Goal: Task Accomplishment & Management: Manage account settings

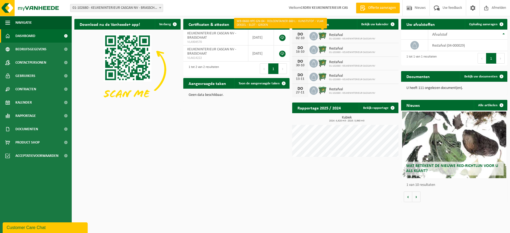
click at [320, 36] on img at bounding box center [322, 35] width 9 height 9
click at [317, 37] on span at bounding box center [314, 36] width 9 height 9
click at [319, 37] on img at bounding box center [322, 35] width 9 height 9
click at [320, 37] on img at bounding box center [322, 35] width 9 height 9
click at [313, 36] on icon at bounding box center [314, 35] width 4 height 5
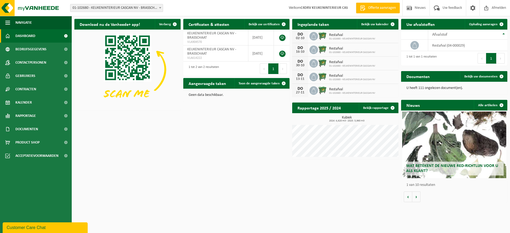
click at [299, 36] on div "DO" at bounding box center [300, 34] width 11 height 4
click at [501, 24] on span at bounding box center [502, 24] width 11 height 11
click at [324, 35] on img at bounding box center [322, 35] width 9 height 9
click at [316, 36] on icon at bounding box center [314, 35] width 4 height 5
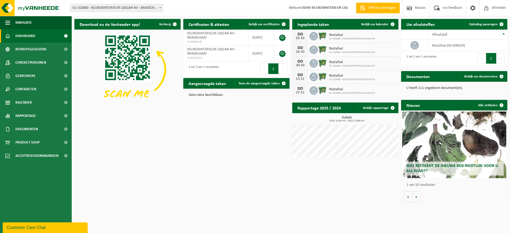
click at [296, 36] on div "DO 02-10" at bounding box center [300, 36] width 16 height 13
drag, startPoint x: 297, startPoint y: 36, endPoint x: 299, endPoint y: 39, distance: 3.0
click at [297, 37] on div "02-10" at bounding box center [300, 38] width 11 height 4
click at [300, 39] on div "02-10" at bounding box center [300, 38] width 11 height 4
click at [391, 24] on span at bounding box center [393, 24] width 11 height 11
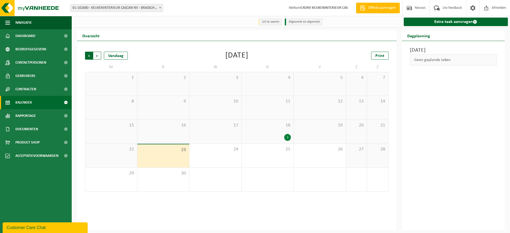
click at [97, 56] on span "Volgende" at bounding box center [97, 56] width 8 height 8
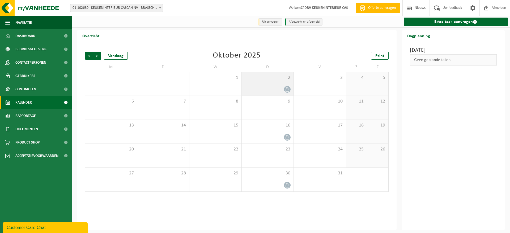
click at [288, 89] on icon at bounding box center [287, 89] width 5 height 5
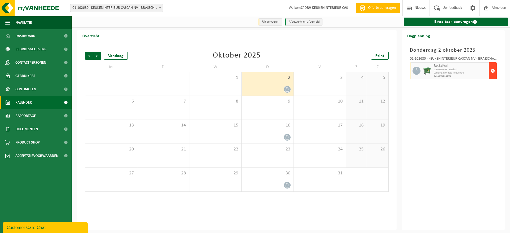
click at [494, 70] on span "button" at bounding box center [493, 70] width 4 height 11
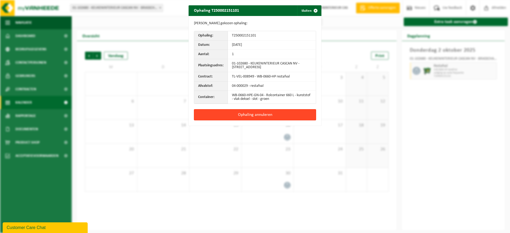
click at [284, 114] on button "Ophaling annuleren" at bounding box center [255, 114] width 122 height 11
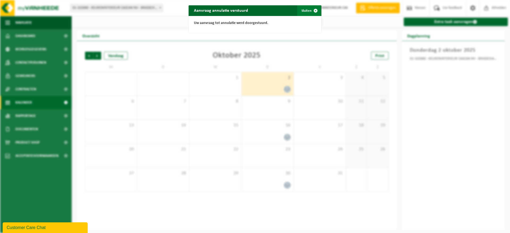
click at [304, 10] on button "Sluiten" at bounding box center [309, 10] width 24 height 11
